Goal: Navigation & Orientation: Find specific page/section

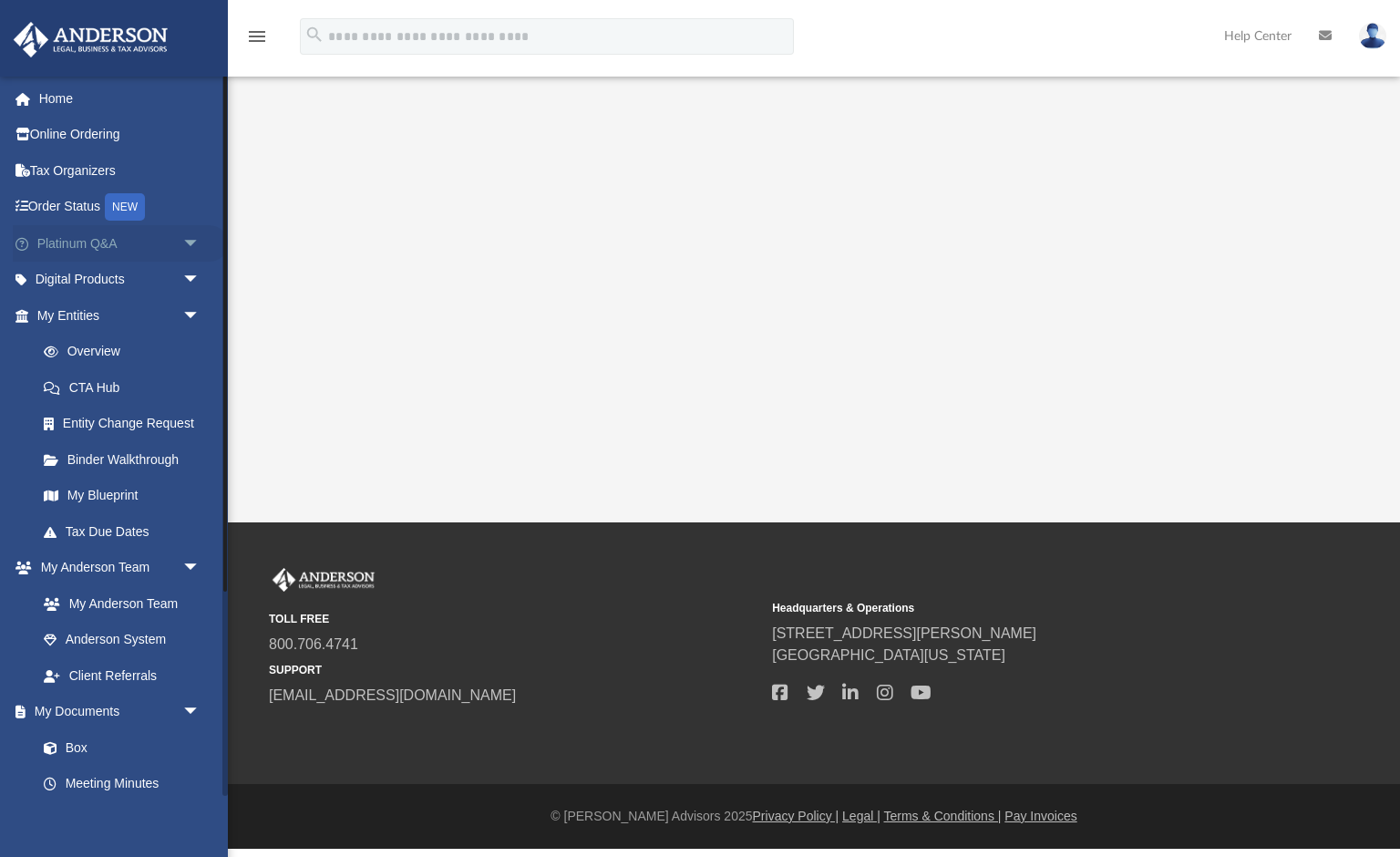
click at [43, 247] on link "Platinum Q&A arrow_drop_down" at bounding box center [120, 244] width 216 height 37
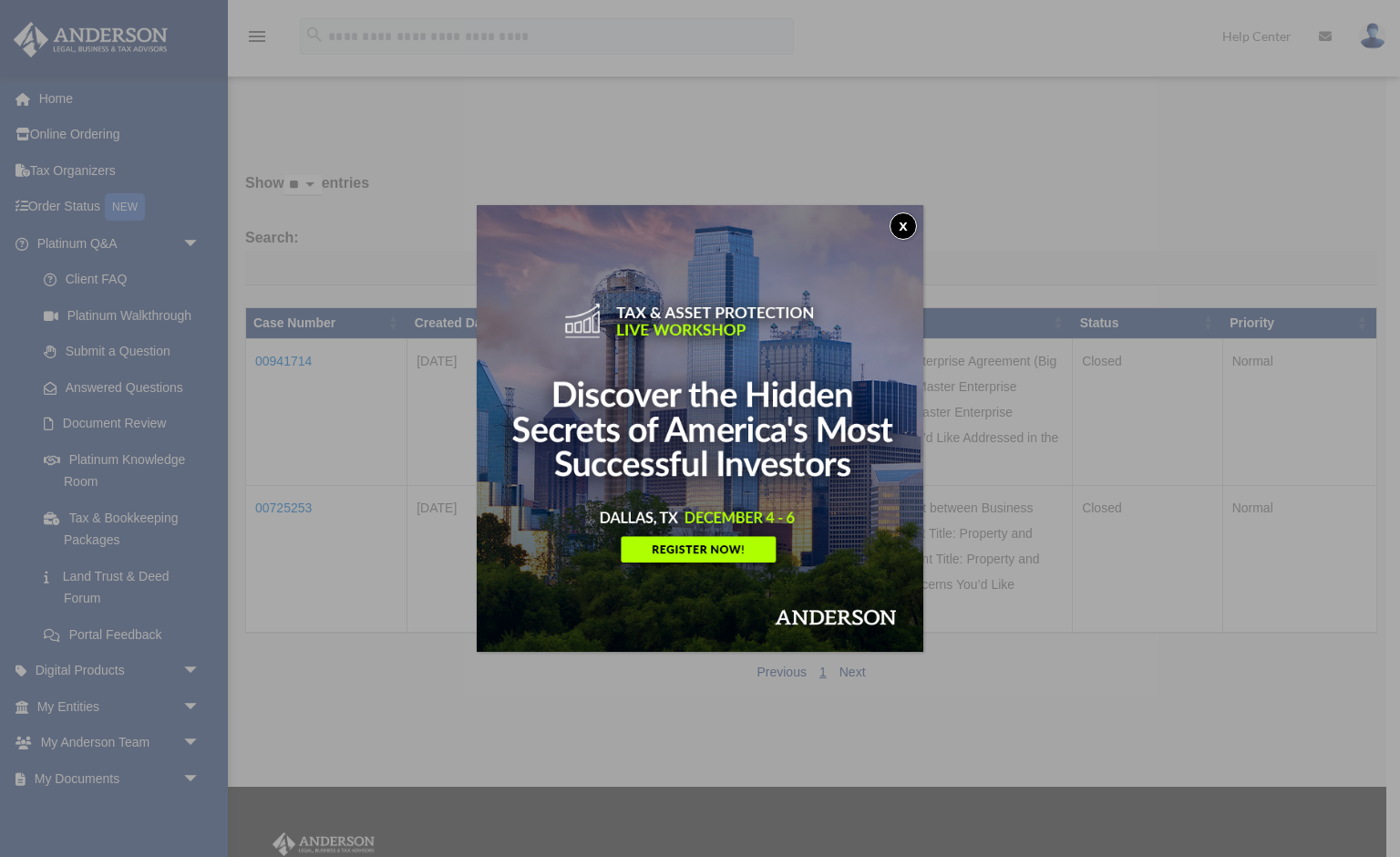
click at [904, 223] on button "x" at bounding box center [903, 226] width 27 height 27
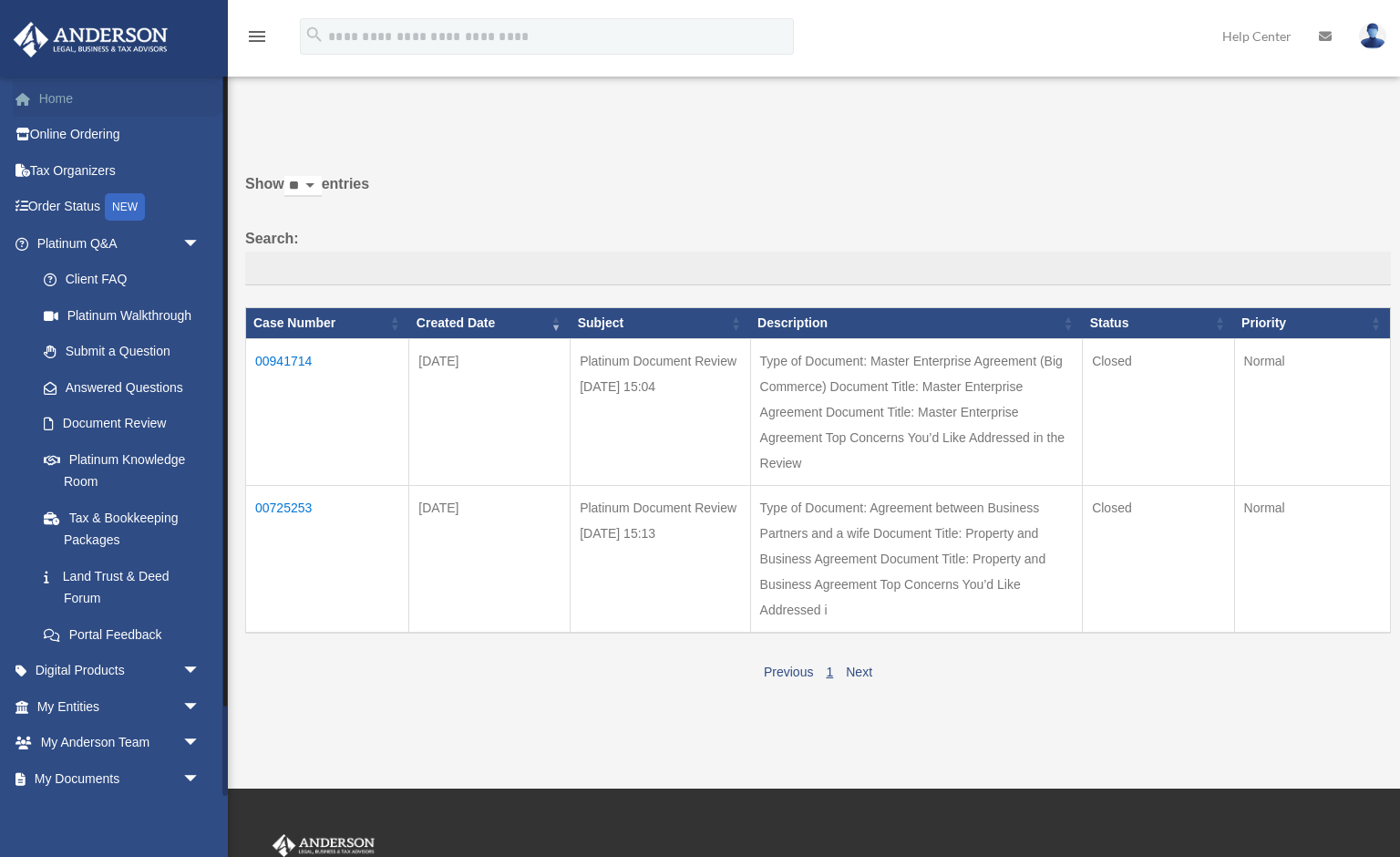
click at [52, 87] on link "Home" at bounding box center [120, 99] width 216 height 37
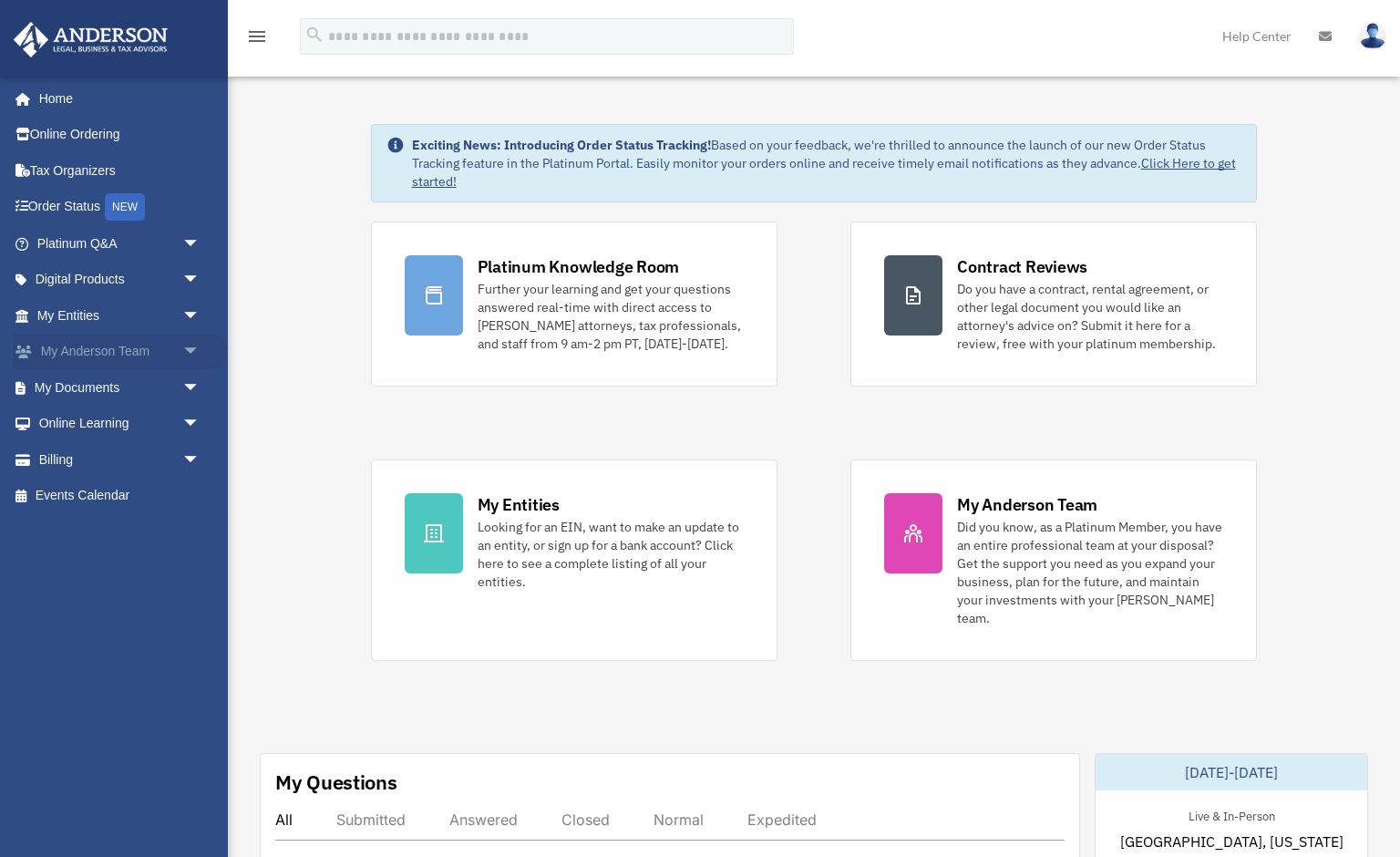
click at [76, 343] on link "My [PERSON_NAME] Team arrow_drop_down" at bounding box center [120, 352] width 216 height 37
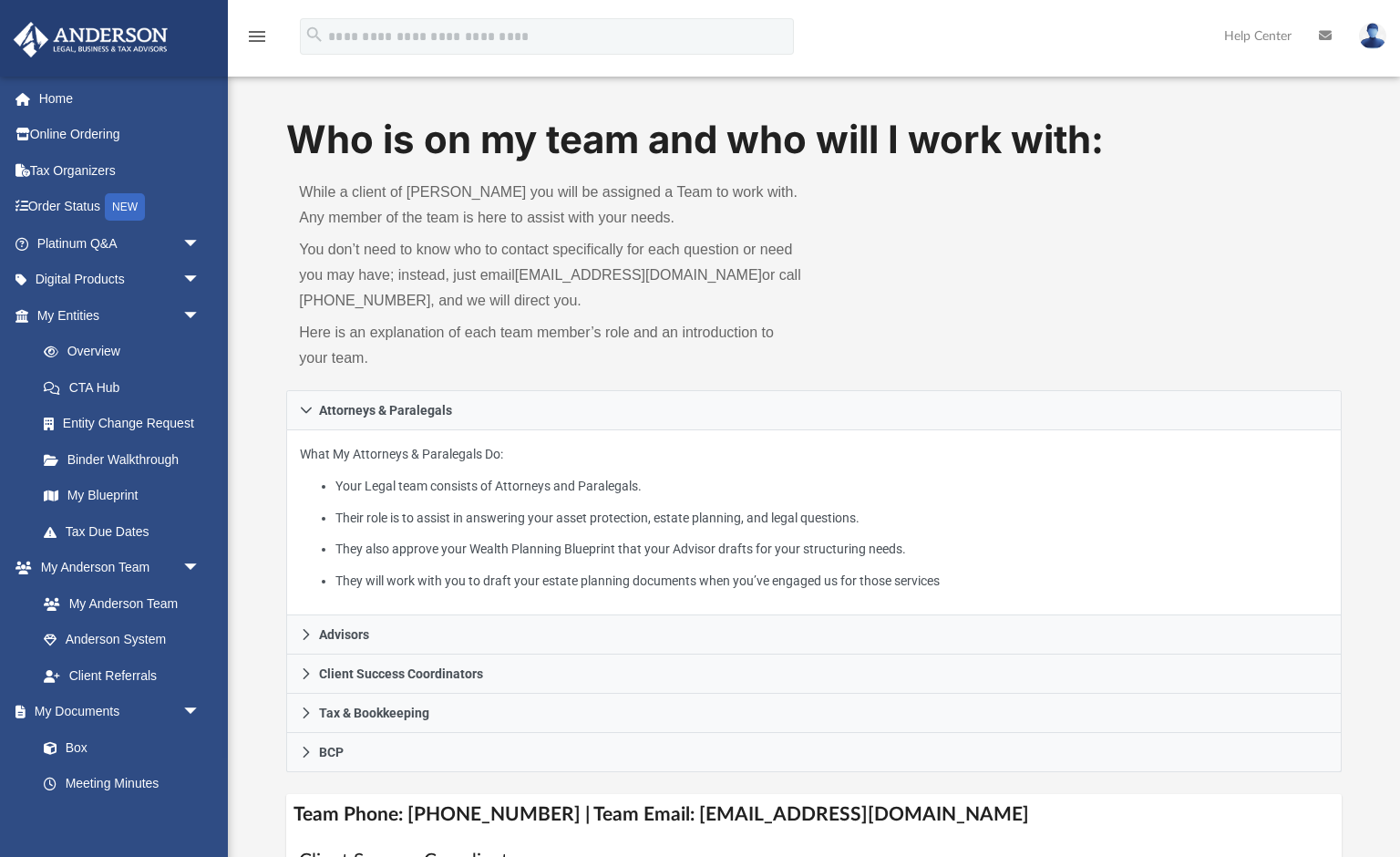
click at [261, 41] on icon "menu" at bounding box center [256, 36] width 22 height 22
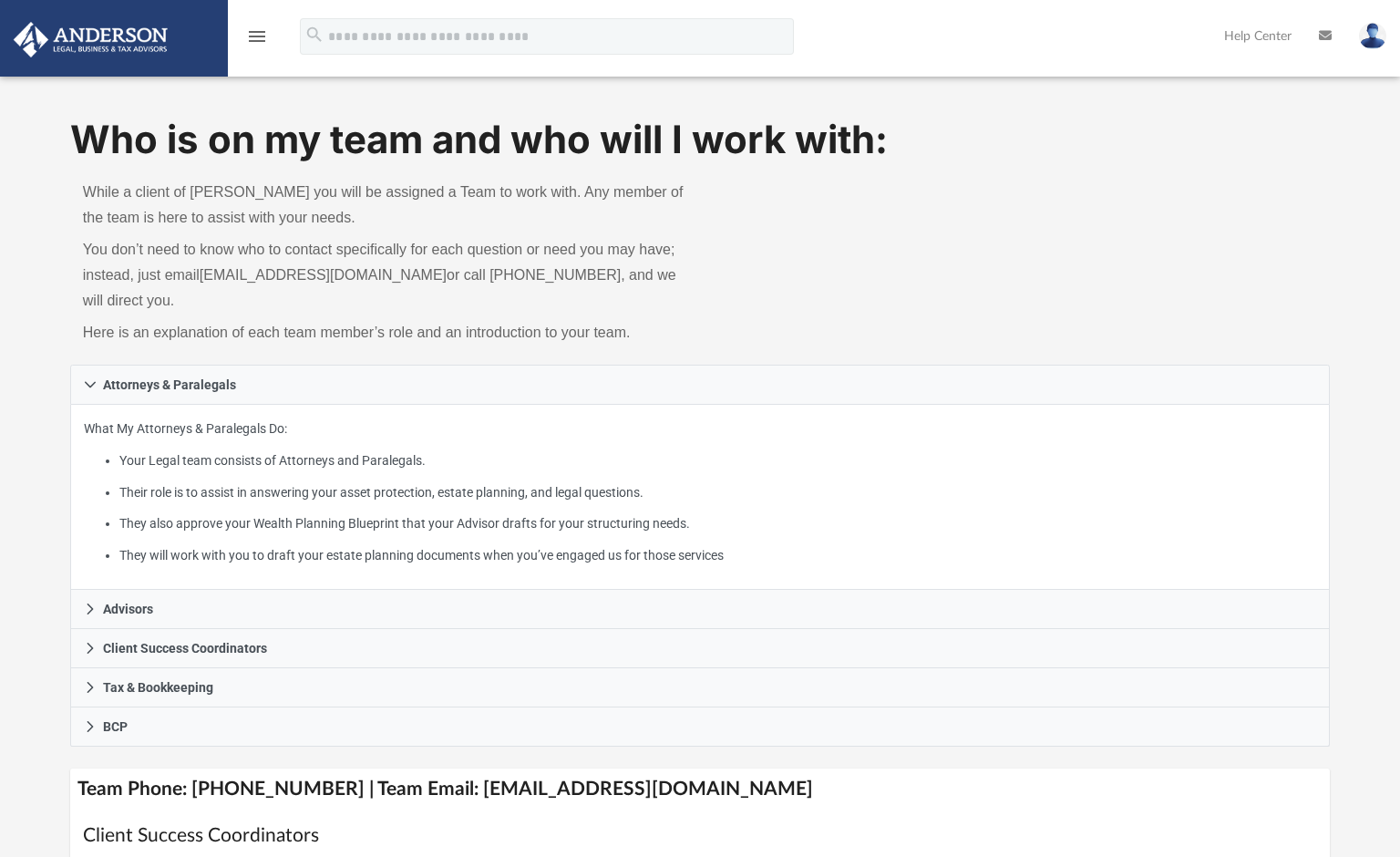
click at [261, 41] on icon "menu" at bounding box center [256, 36] width 22 height 22
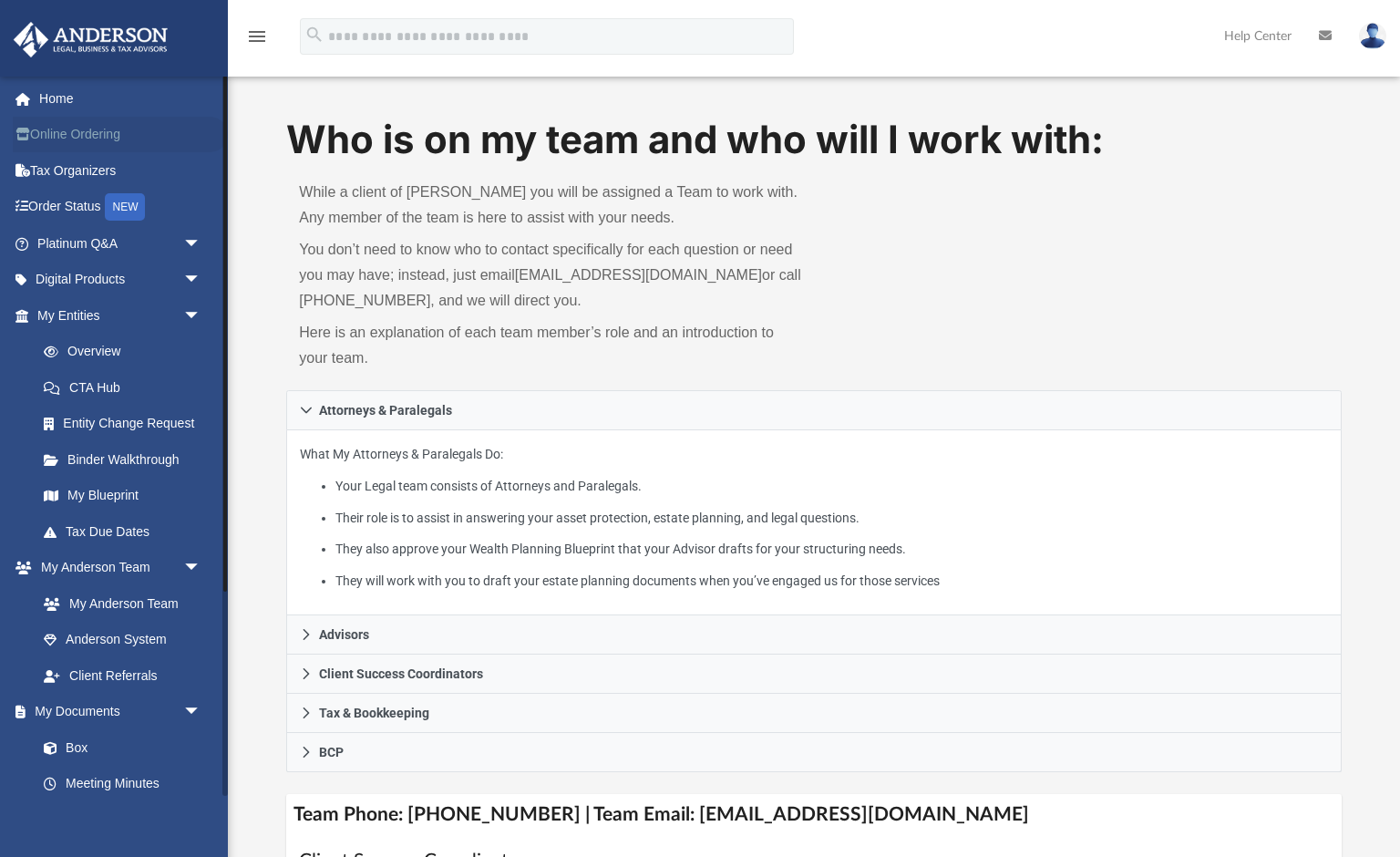
click at [68, 142] on link "Online Ordering" at bounding box center [120, 135] width 216 height 37
click at [122, 382] on link "CTA Hub" at bounding box center [126, 387] width 202 height 37
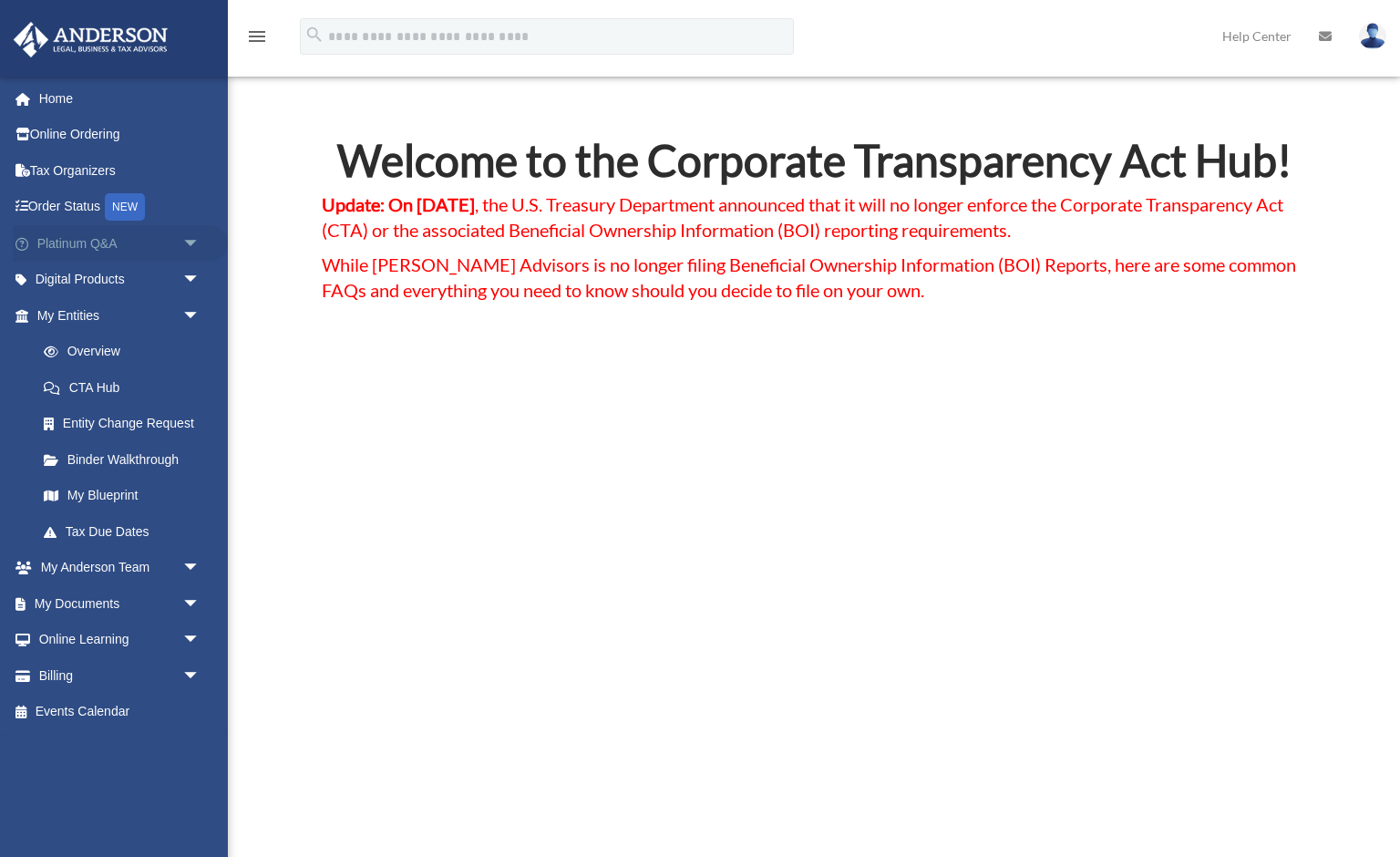
click at [87, 243] on link "Platinum Q&A arrow_drop_down" at bounding box center [120, 244] width 216 height 37
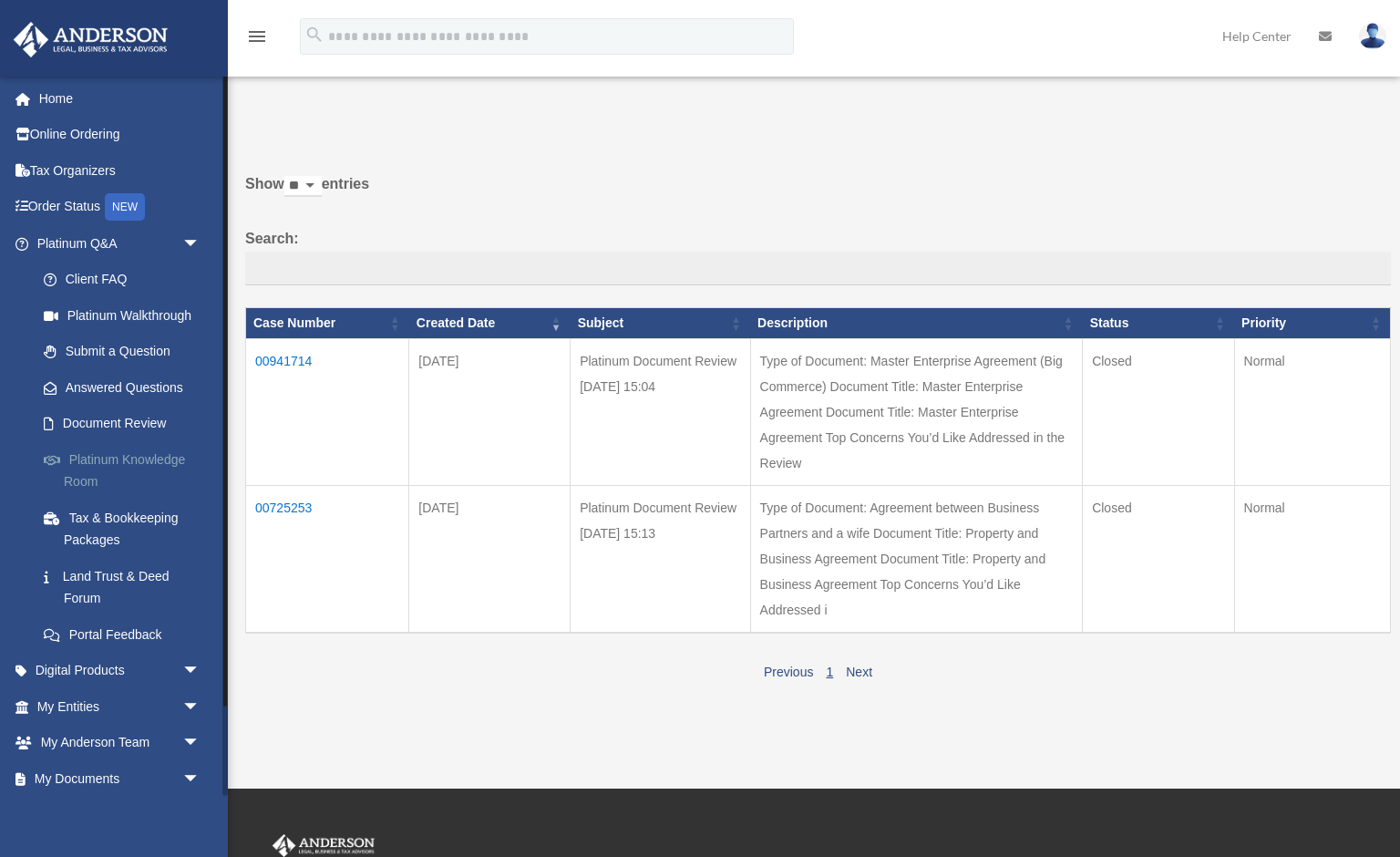
click at [127, 453] on link "Platinum Knowledge Room" at bounding box center [126, 470] width 202 height 58
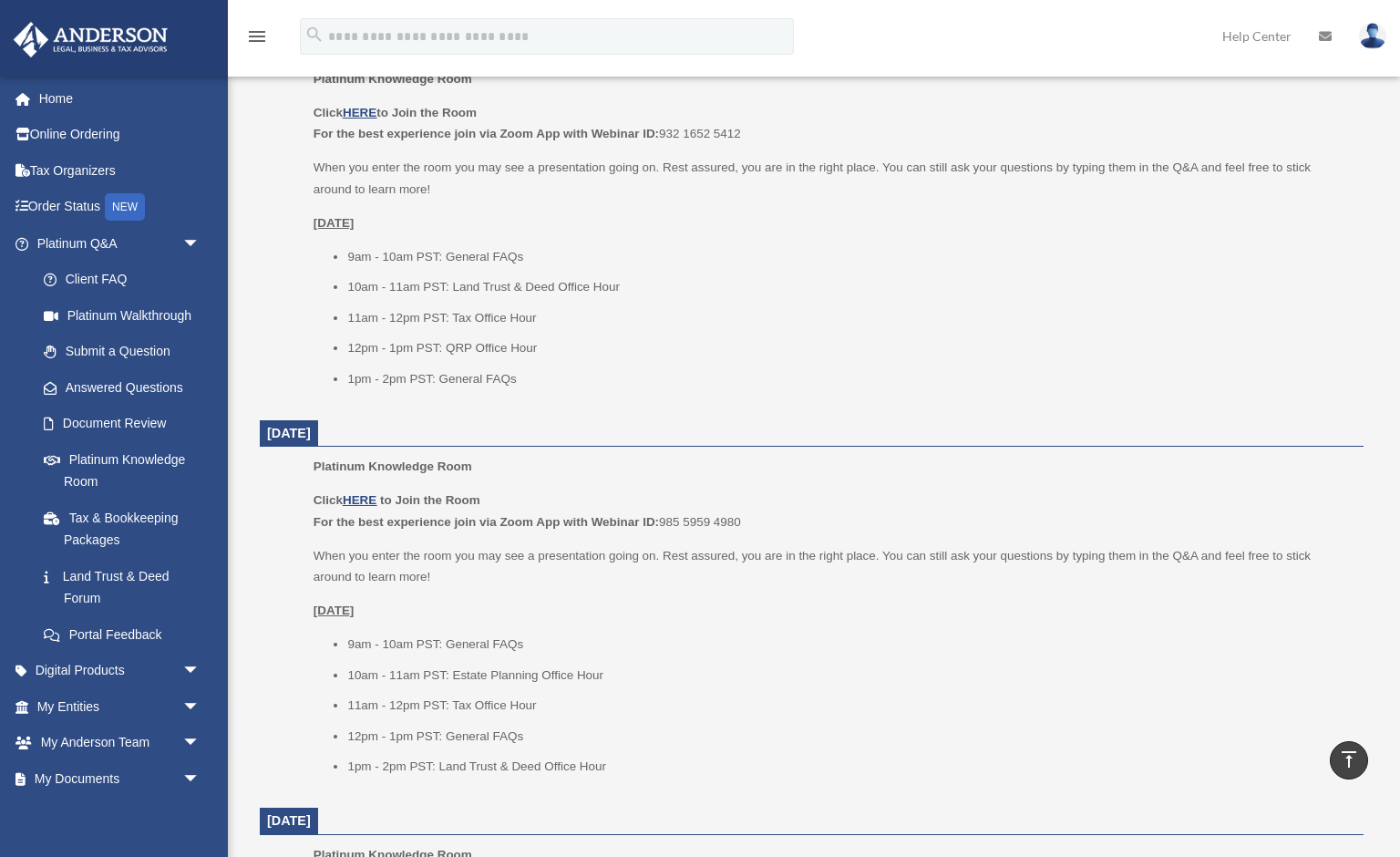
scroll to position [787, 0]
